Goal: Information Seeking & Learning: Learn about a topic

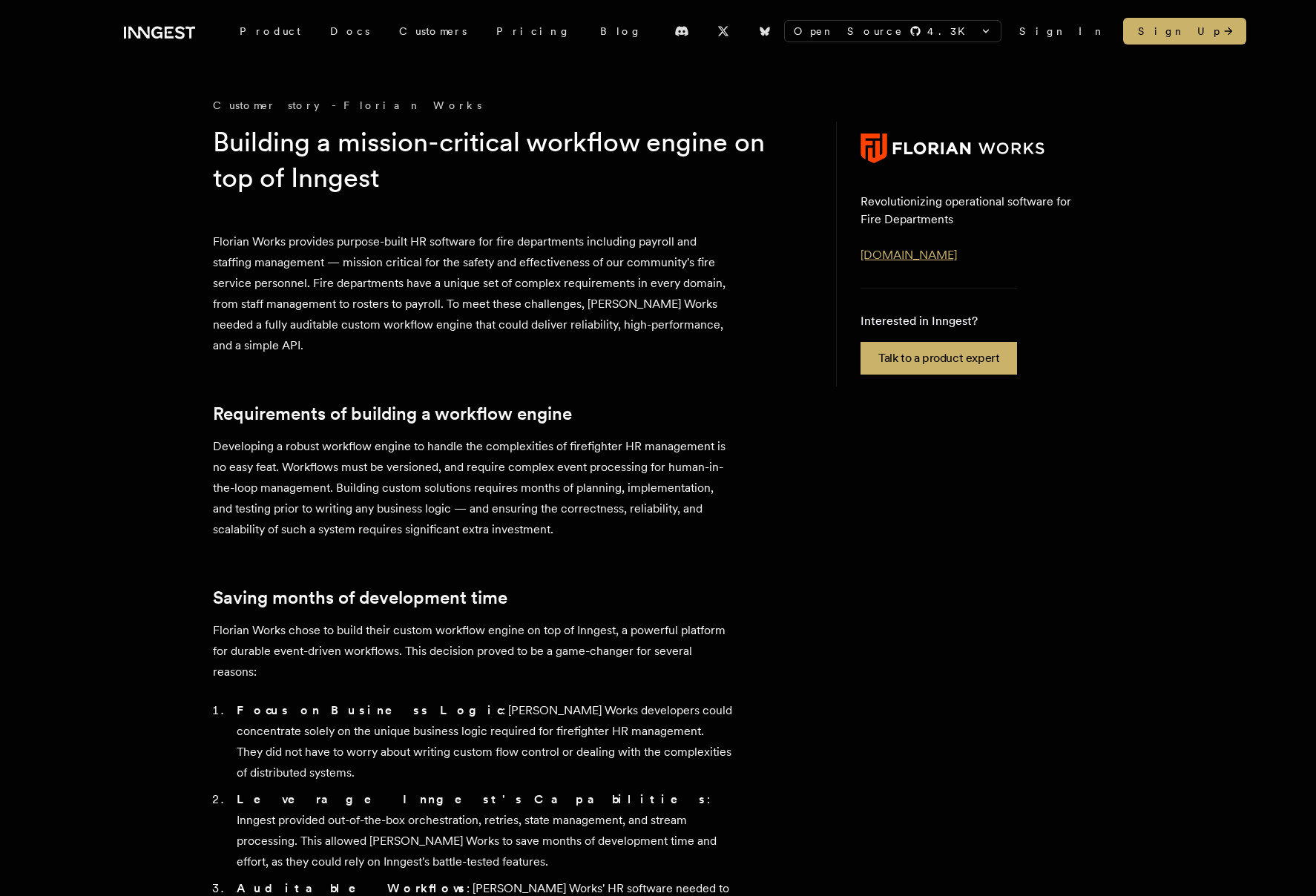
click at [894, 258] on link "www.florianworks.com" at bounding box center [909, 255] width 97 height 14
click at [384, 30] on link "Customers" at bounding box center [433, 31] width 98 height 26
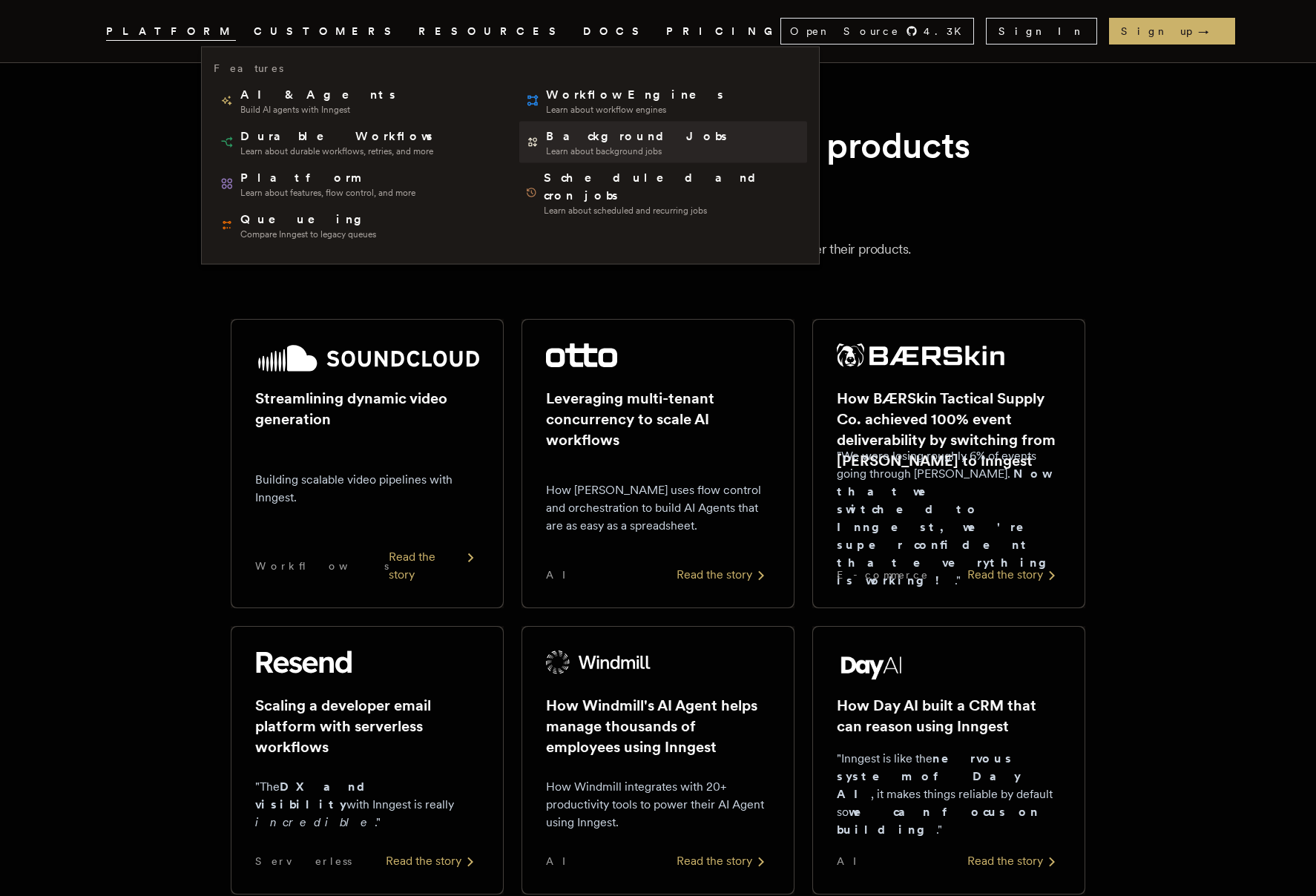
click at [553, 149] on span "Learn about background jobs" at bounding box center [637, 151] width 183 height 12
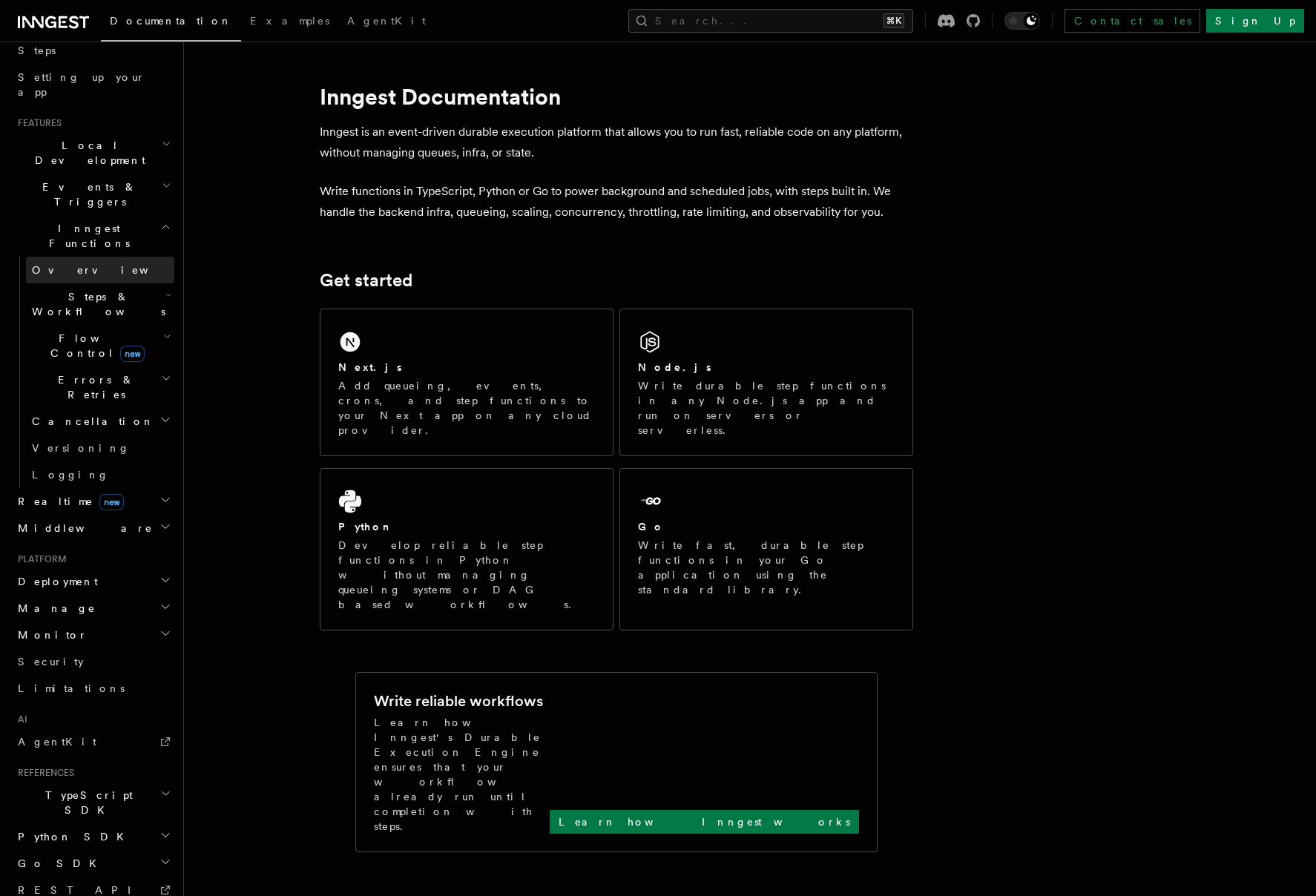
scroll to position [291, 0]
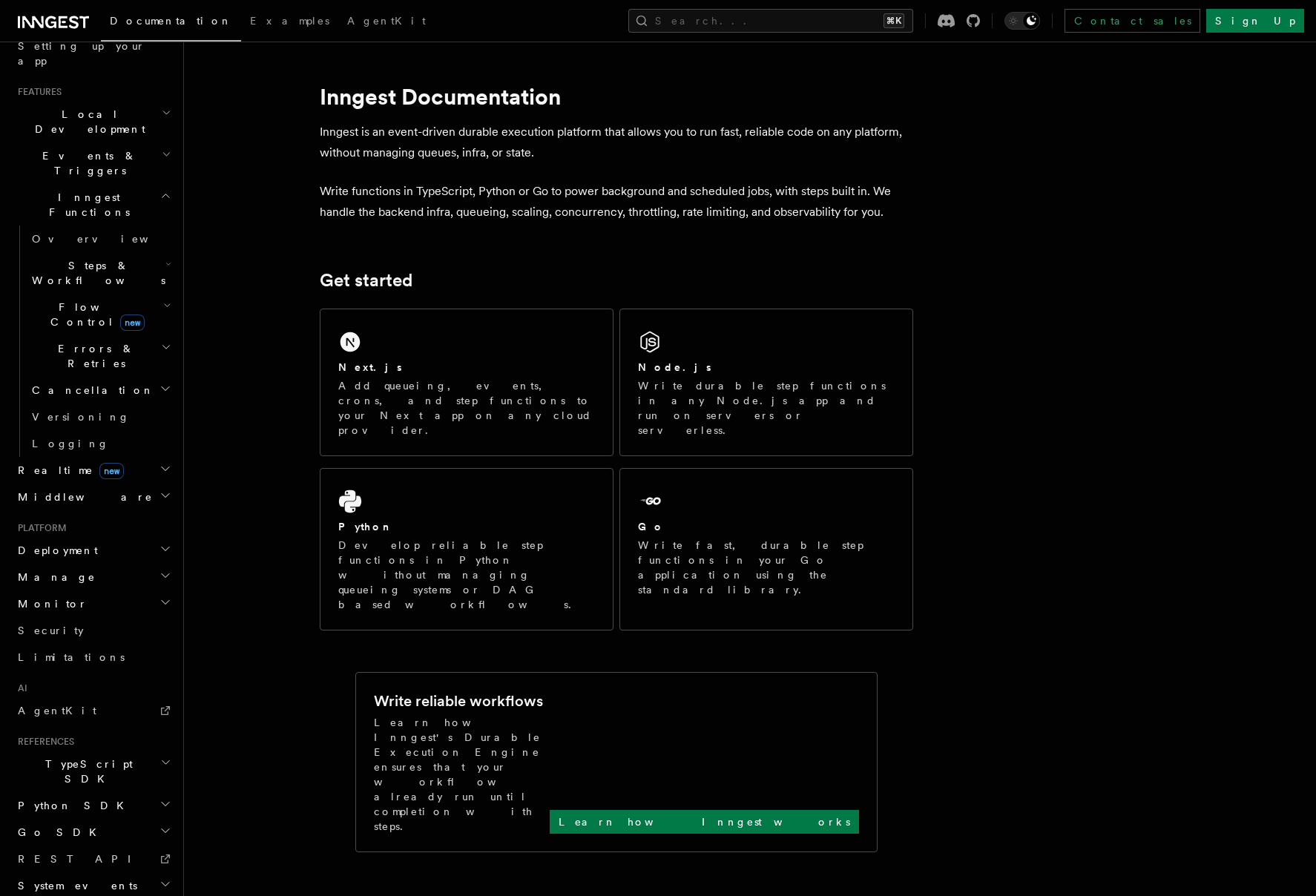
click at [113, 457] on h2 "Realtime new" at bounding box center [93, 470] width 162 height 26
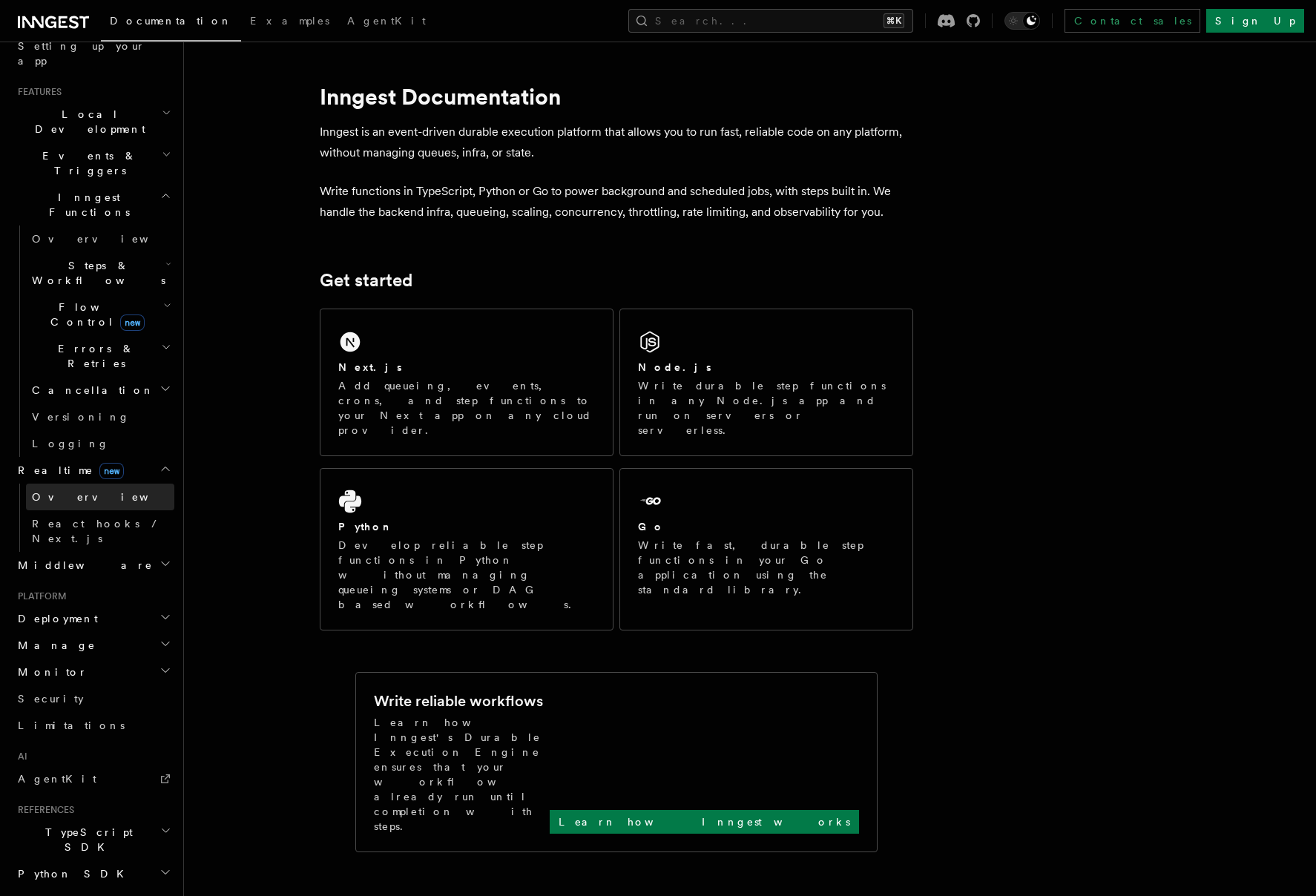
click at [103, 484] on link "Overview" at bounding box center [99, 496] width 149 height 26
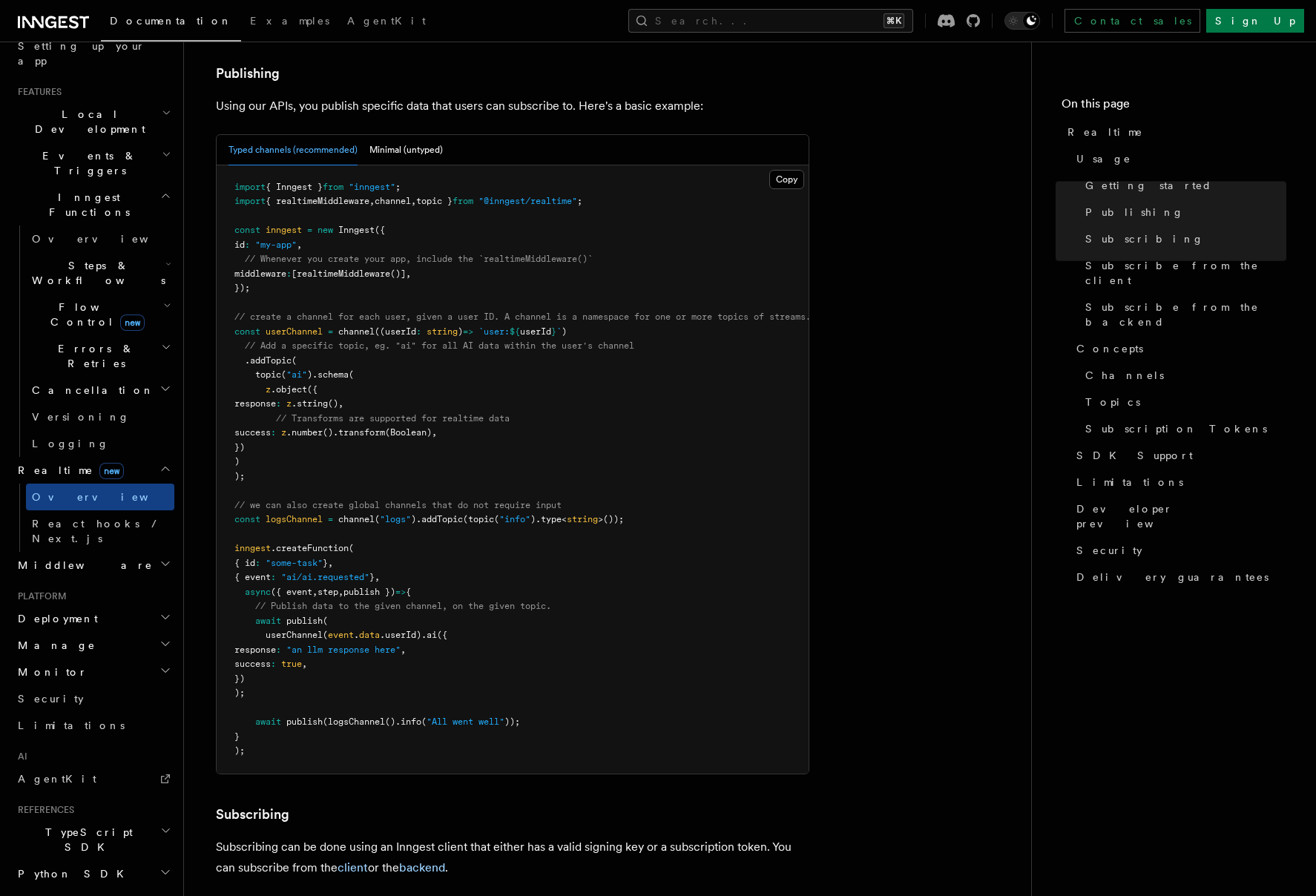
scroll to position [927, 0]
